Goal: Task Accomplishment & Management: Use online tool/utility

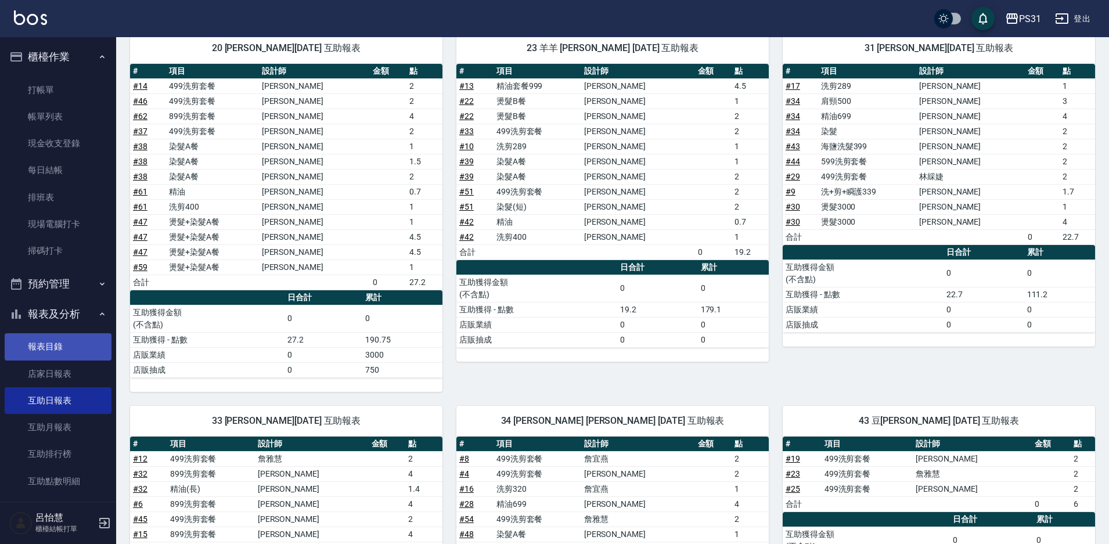
scroll to position [290, 0]
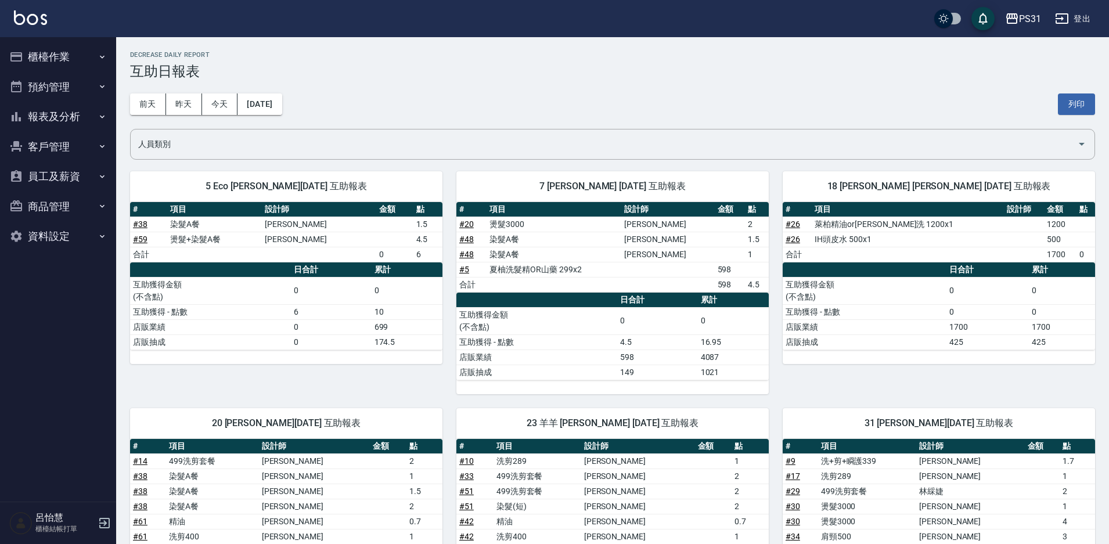
click at [31, 58] on button "櫃檯作業" at bounding box center [58, 57] width 107 height 30
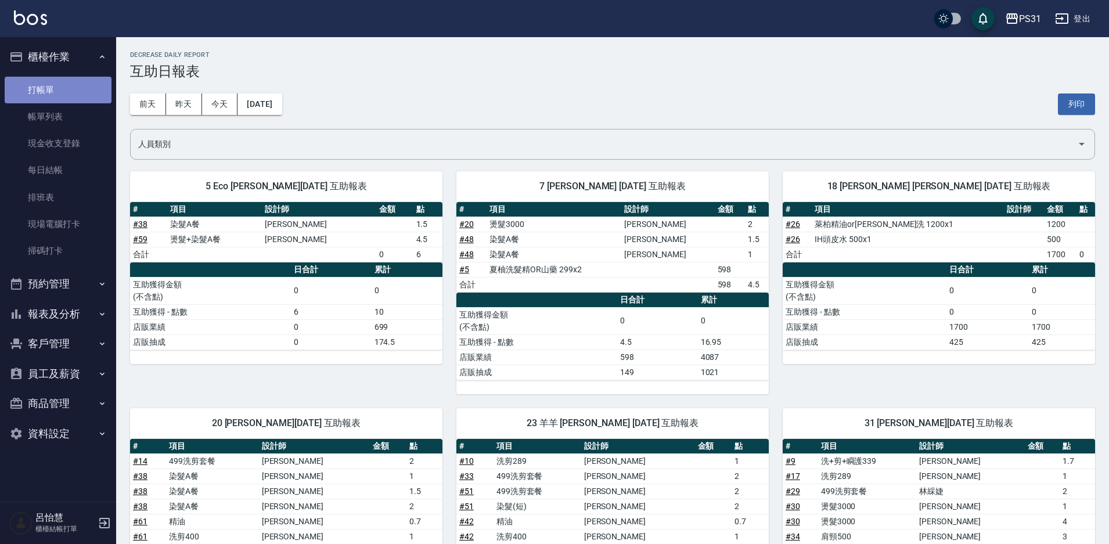
click at [45, 79] on link "打帳單" at bounding box center [58, 90] width 107 height 27
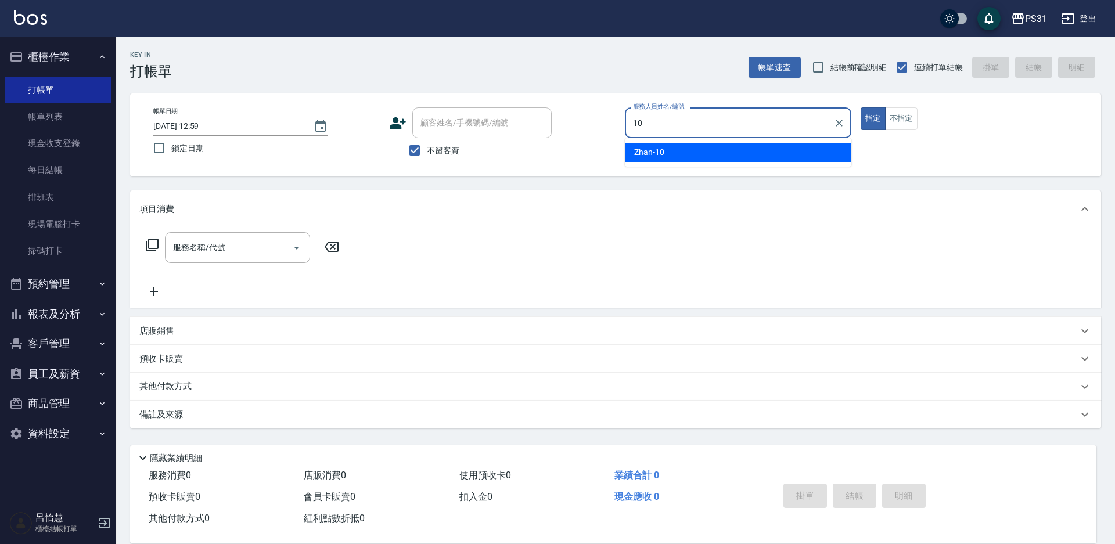
type input "Zhan-10"
type button "true"
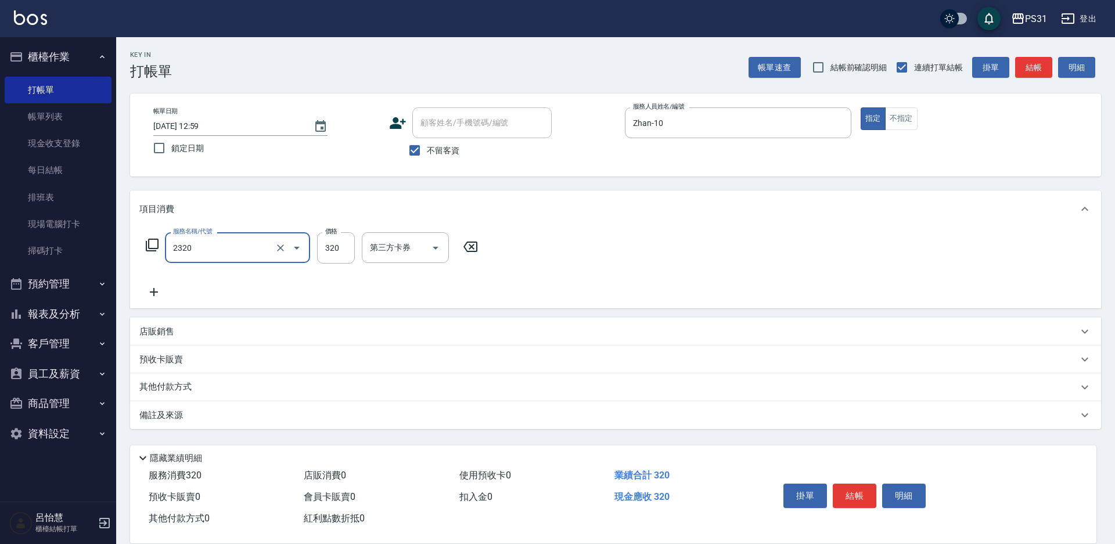
type input "洗剪320(2320)"
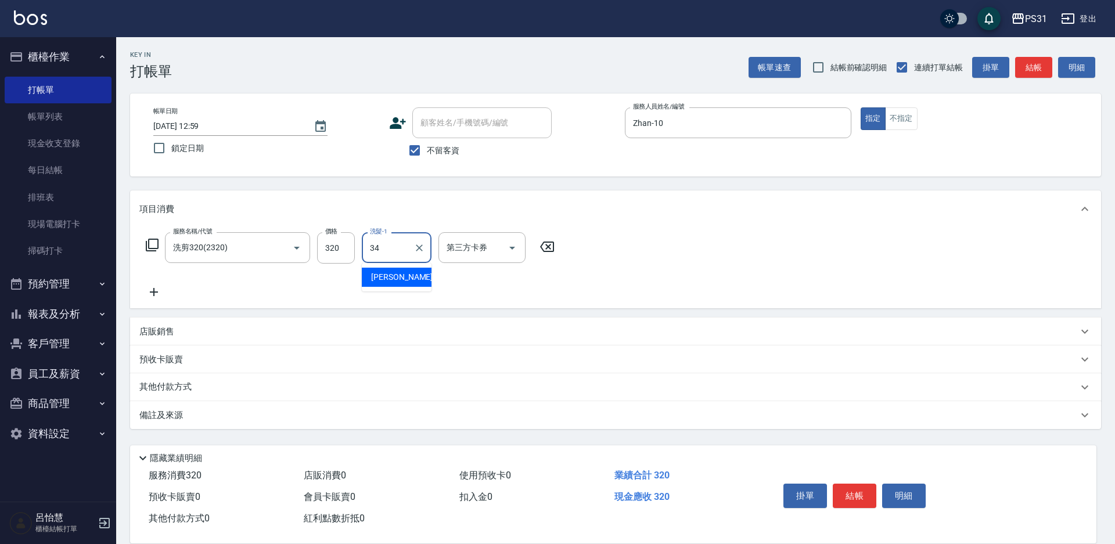
type input "鈺欣-34"
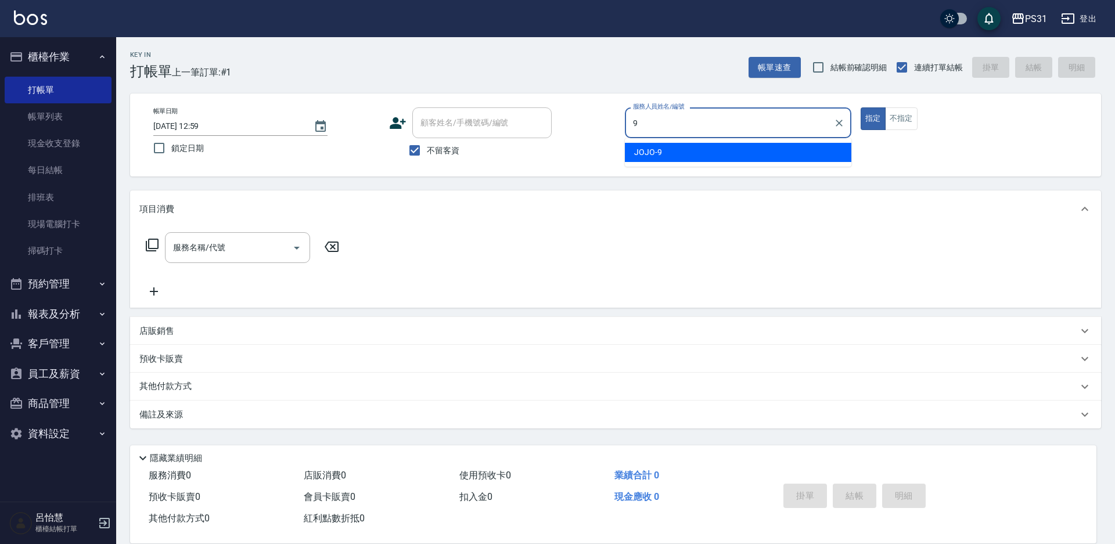
type input "JOJO-9"
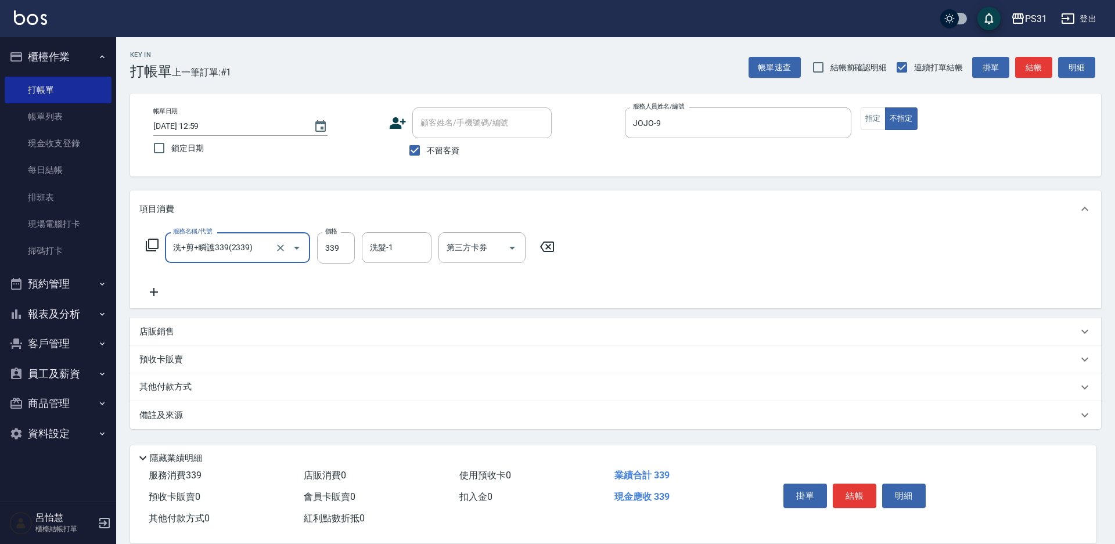
type input "洗+剪+瞬護339(2339)"
type input "鈺欣-34"
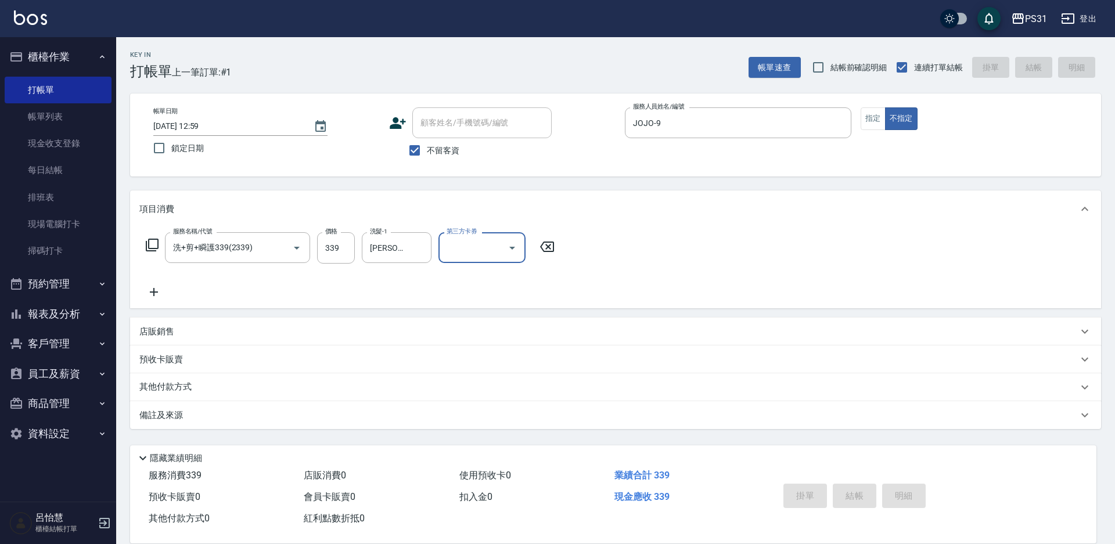
type input "2025/09/15 13:00"
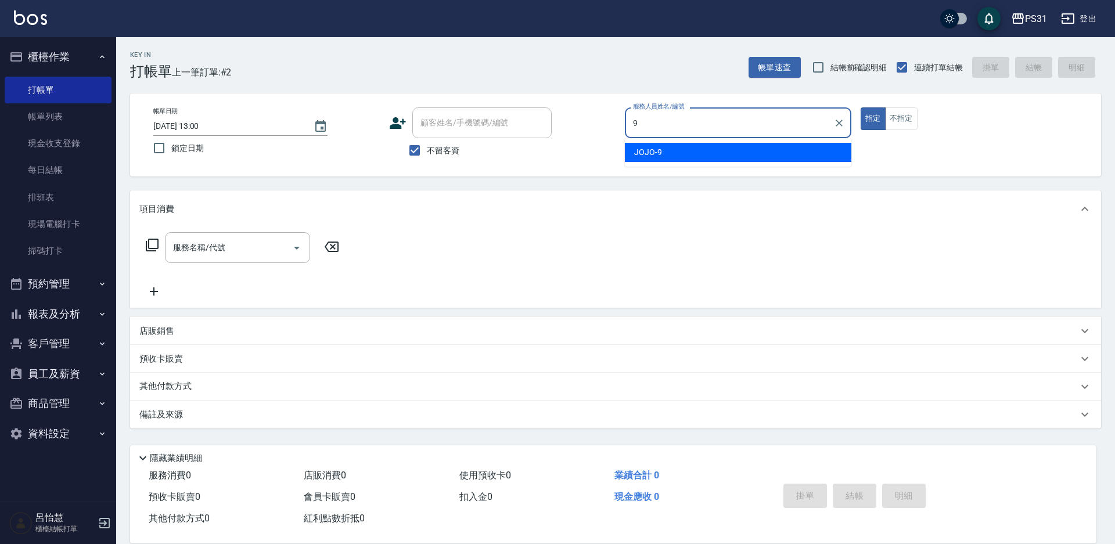
type input "JOJO-9"
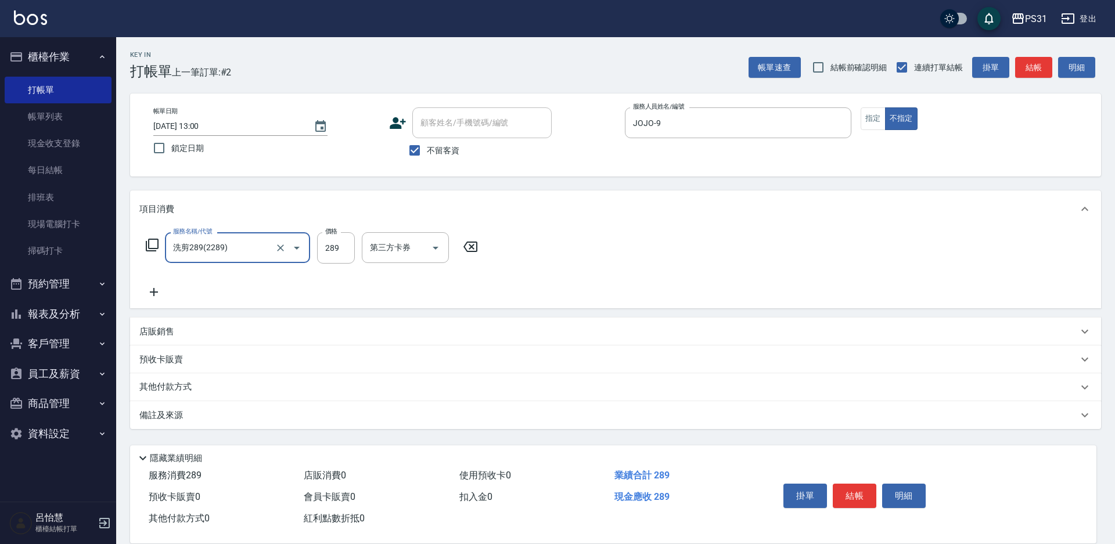
type input "洗剪289(2289)"
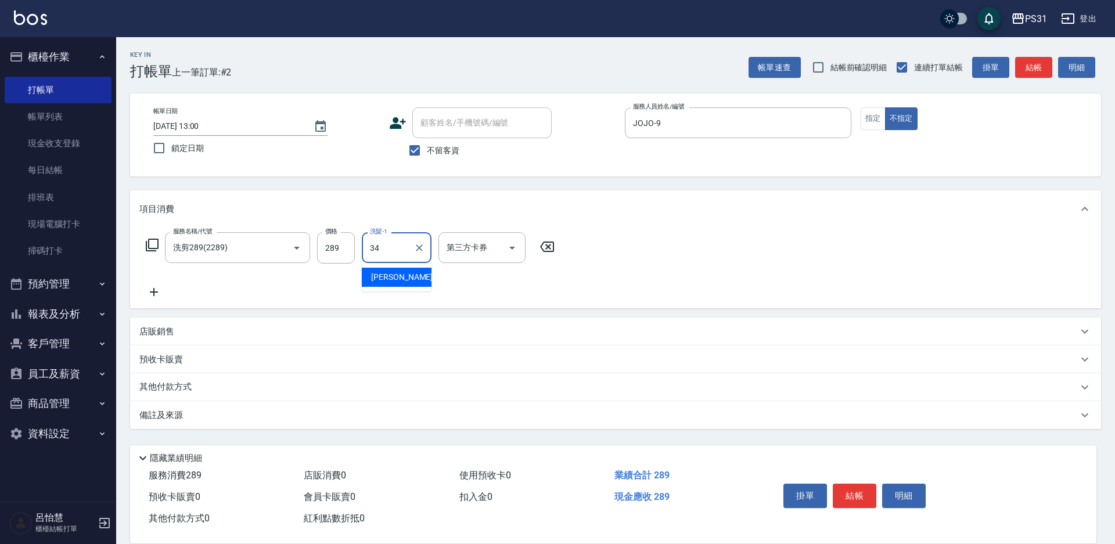
type input "鈺欣-34"
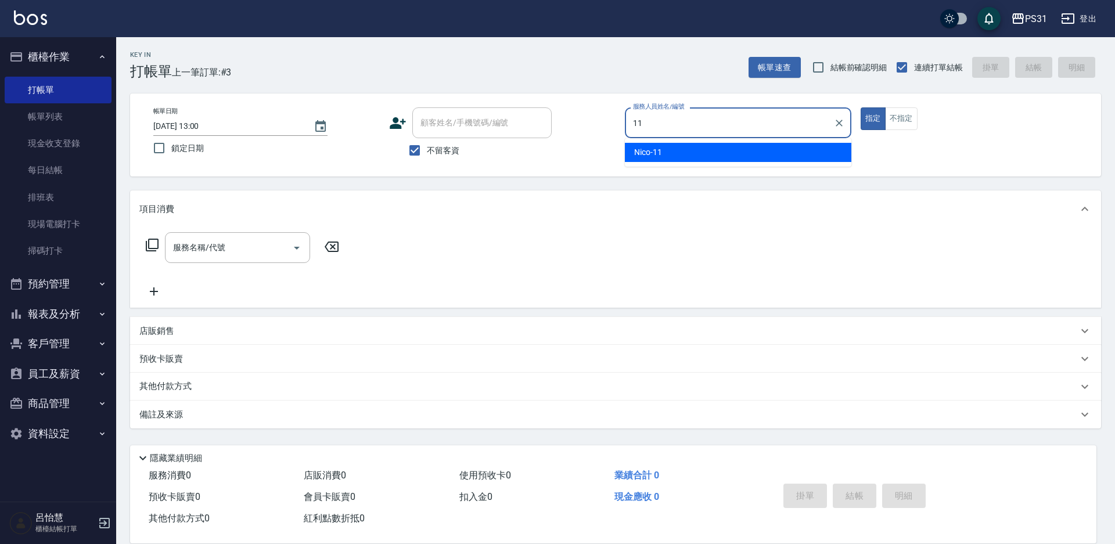
type input "Nico-11"
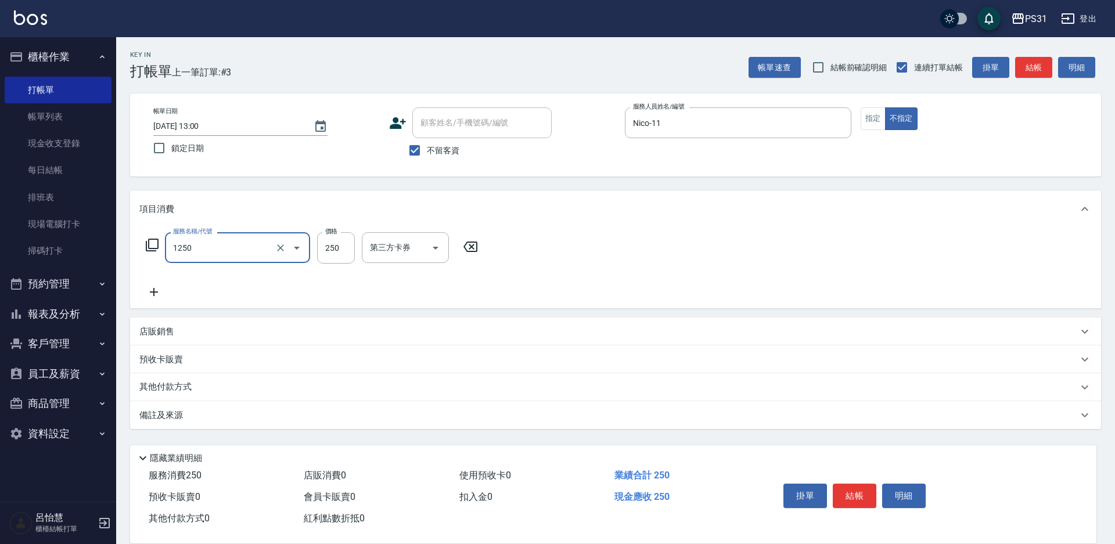
type input "一般洗+精油250(1250)"
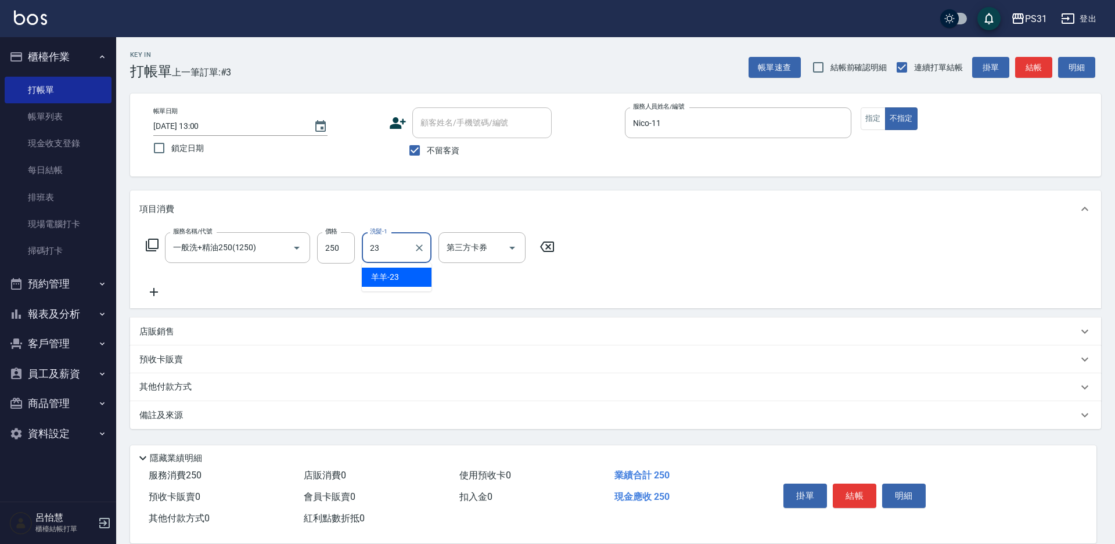
type input "羊羊-23"
